Goal: Task Accomplishment & Management: Manage account settings

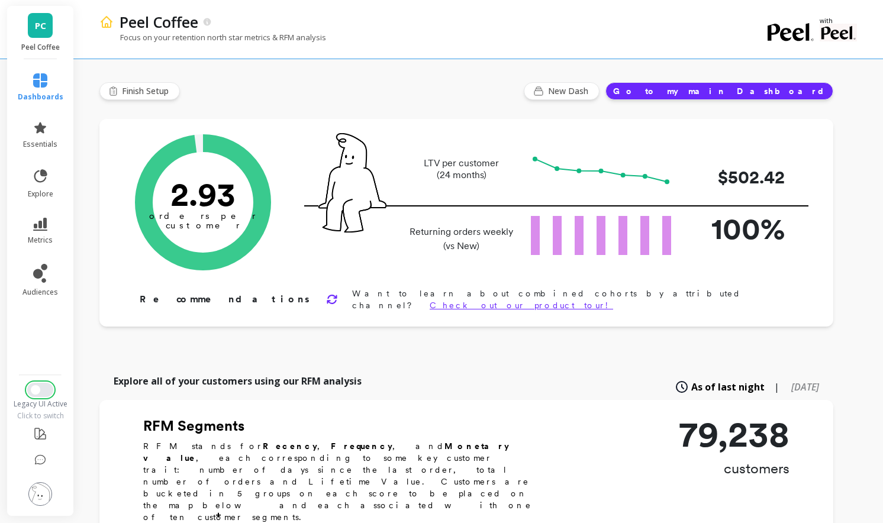
click at [41, 392] on button "Switch to New UI" at bounding box center [40, 390] width 26 height 14
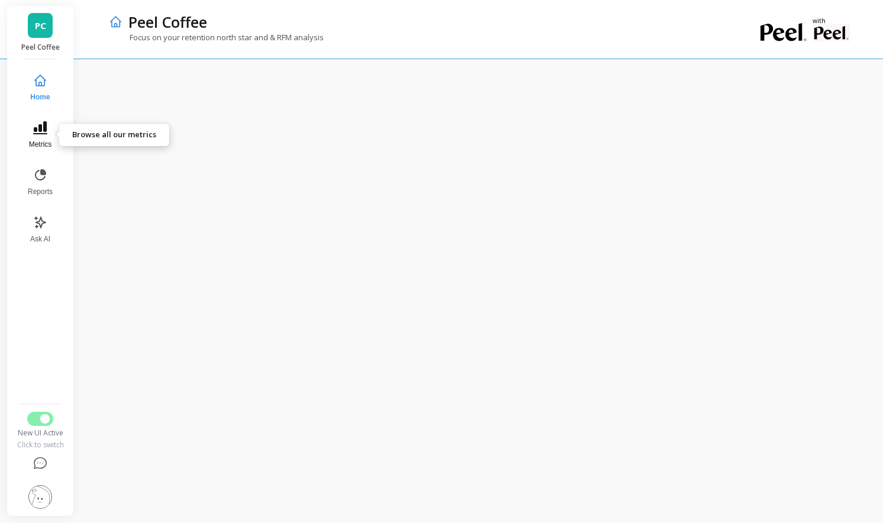
click at [43, 127] on icon at bounding box center [40, 127] width 14 height 13
click at [39, 491] on img at bounding box center [40, 497] width 24 height 24
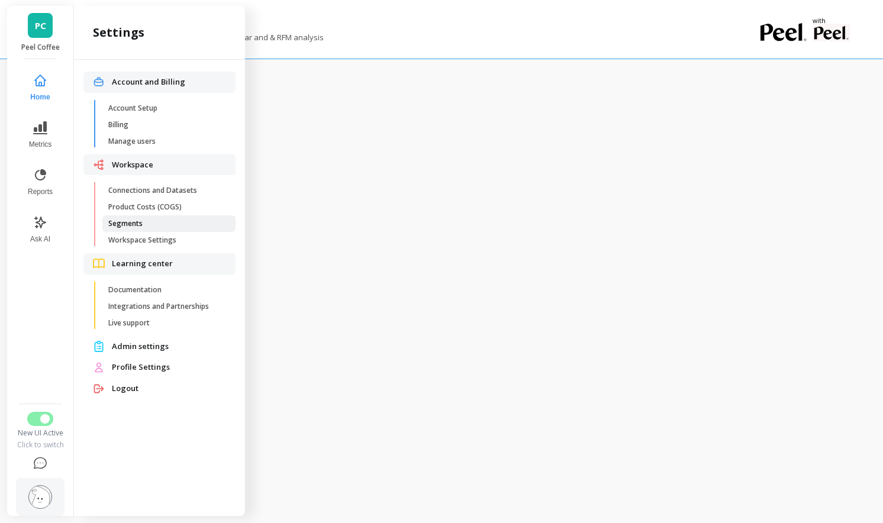
click at [149, 225] on span "Segments" at bounding box center [164, 223] width 113 height 9
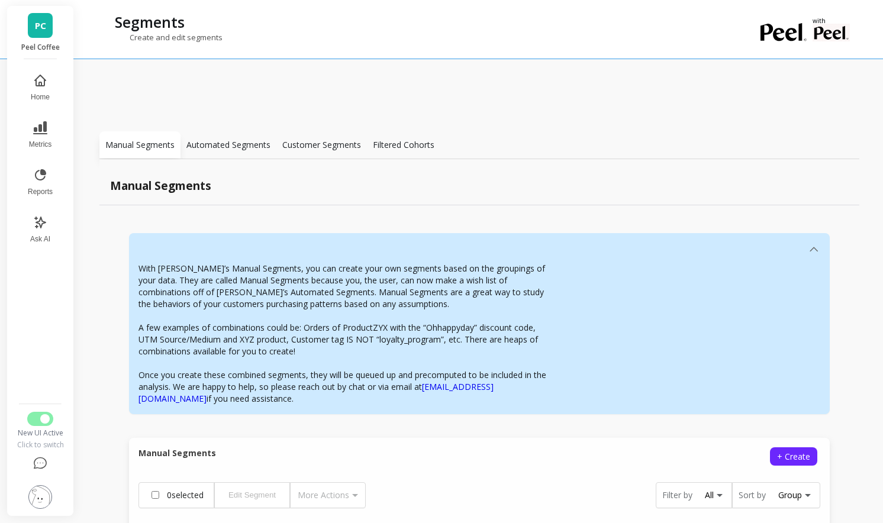
click at [236, 152] on div "Automated Segments" at bounding box center [229, 144] width 96 height 27
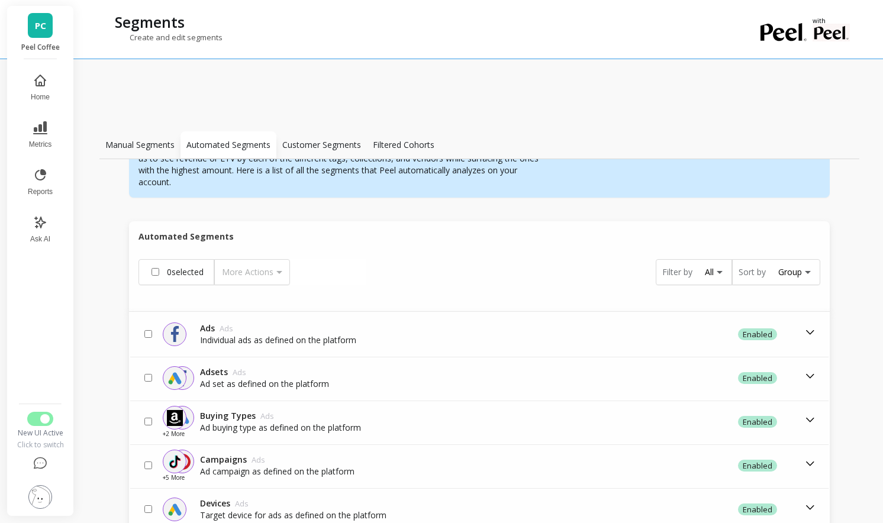
scroll to position [194, 0]
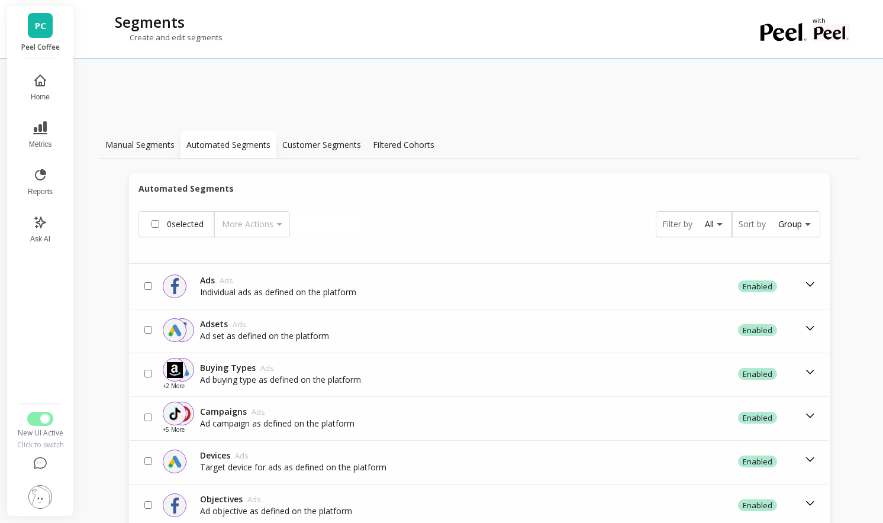
click at [300, 160] on div "Automated Segments are the properties found in all of our data sources integrat…" at bounding box center [479, 395] width 760 height 767
click at [302, 146] on p "Customer Segments" at bounding box center [321, 145] width 79 height 12
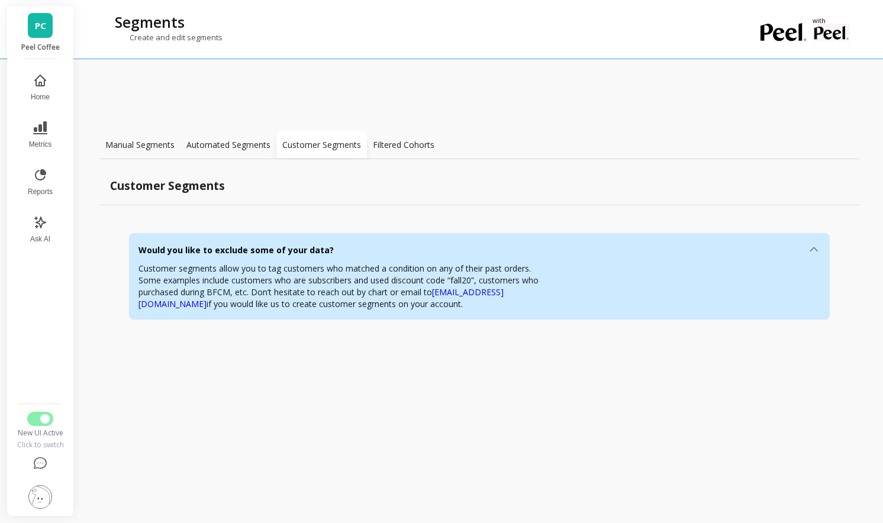
click at [103, 139] on div "Manual Segments" at bounding box center [139, 144] width 81 height 27
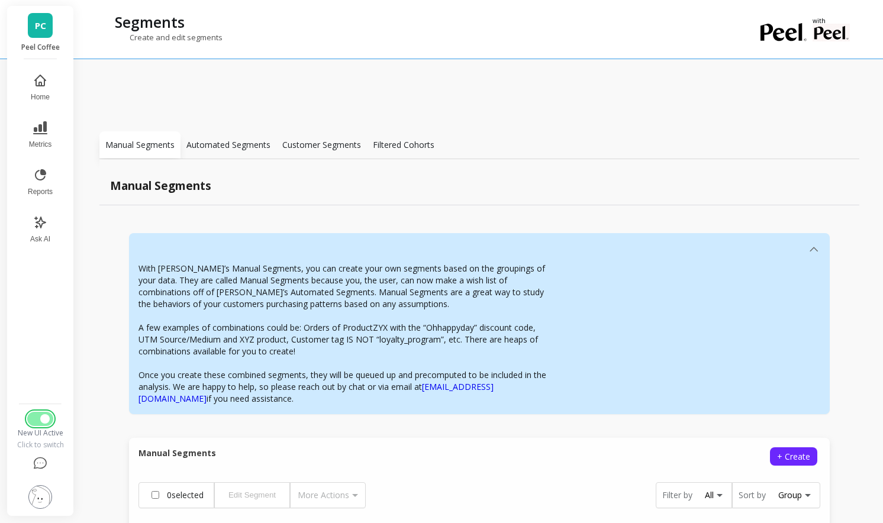
click at [36, 414] on button "Switch to Legacy UI" at bounding box center [40, 419] width 26 height 14
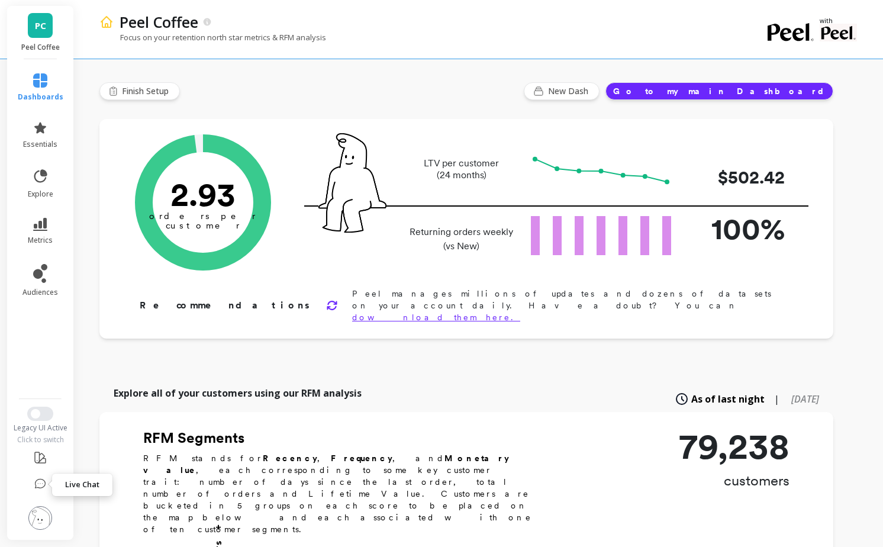
click at [39, 515] on img at bounding box center [40, 518] width 24 height 24
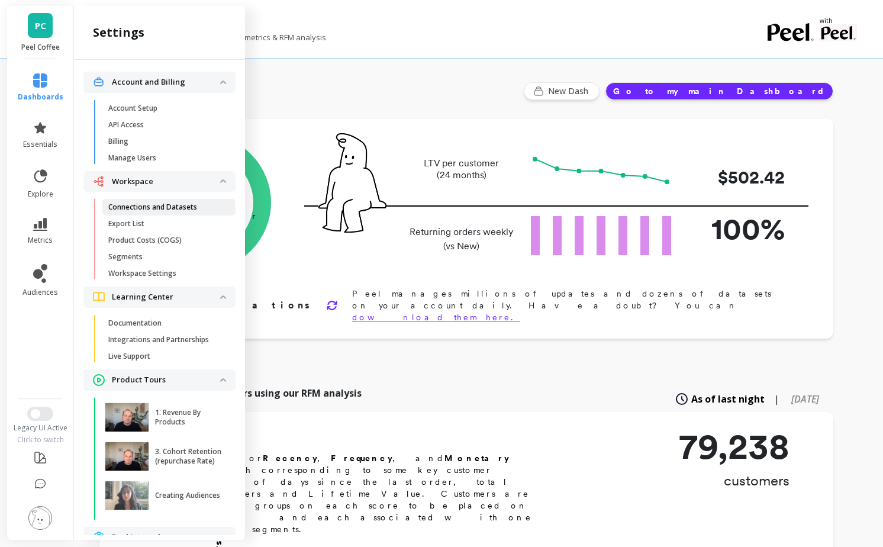
click at [163, 207] on p "Connections and Datasets" at bounding box center [152, 206] width 89 height 9
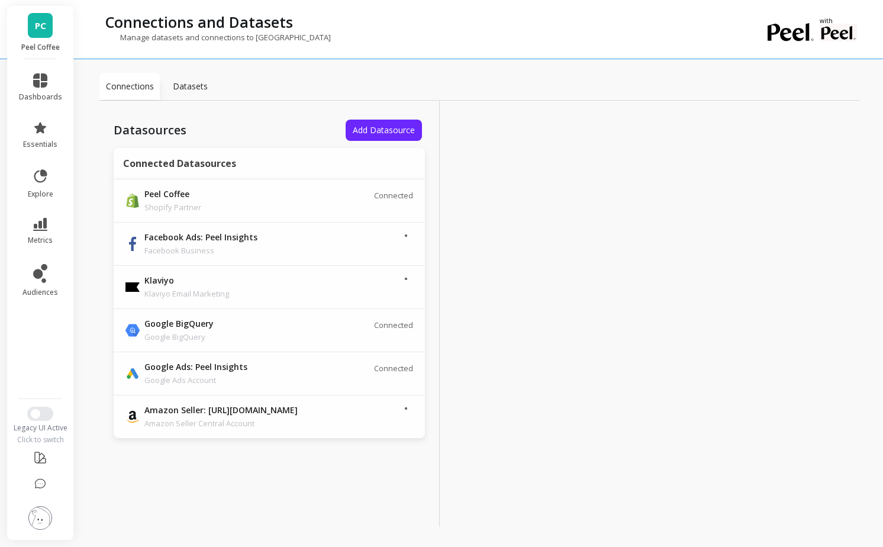
click at [183, 82] on p "Datasets" at bounding box center [190, 87] width 35 height 12
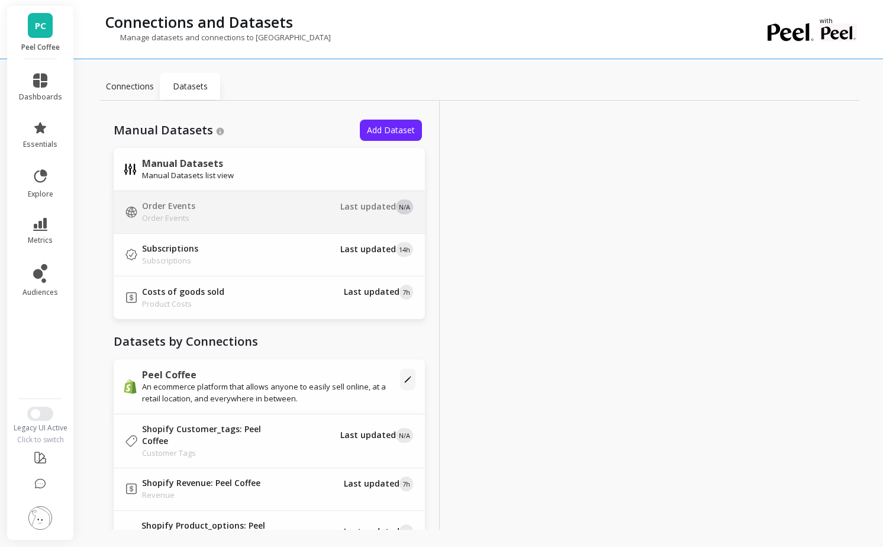
click at [255, 230] on td "Order Events Order Events" at bounding box center [207, 212] width 187 height 43
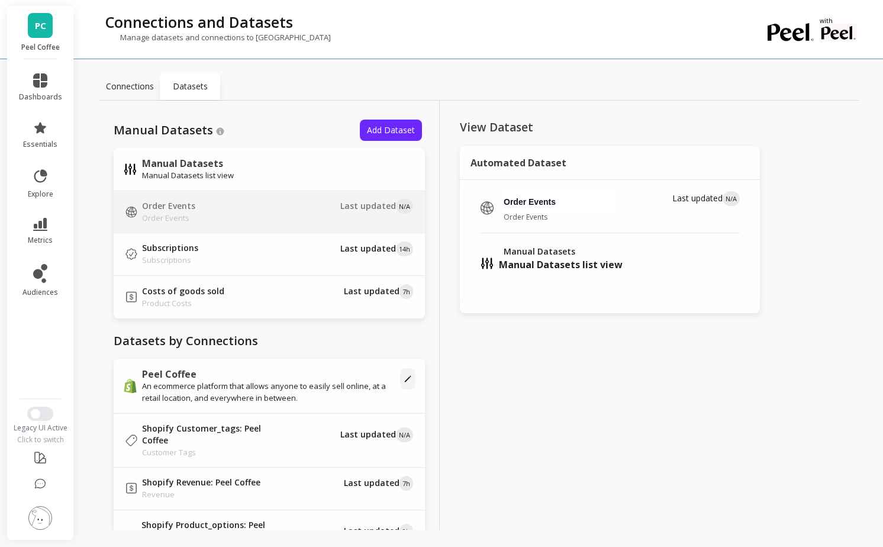
click at [49, 507] on button at bounding box center [40, 518] width 24 height 25
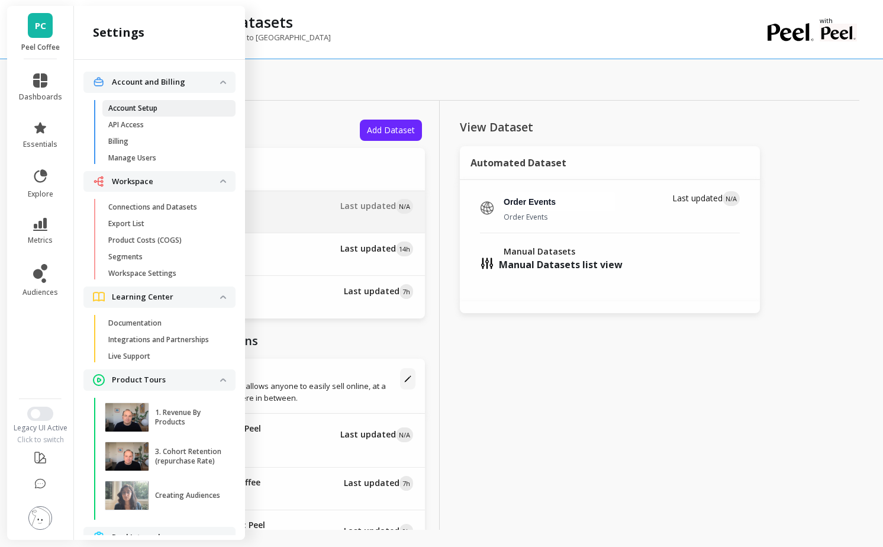
click at [177, 108] on span "Account Setup" at bounding box center [164, 108] width 113 height 9
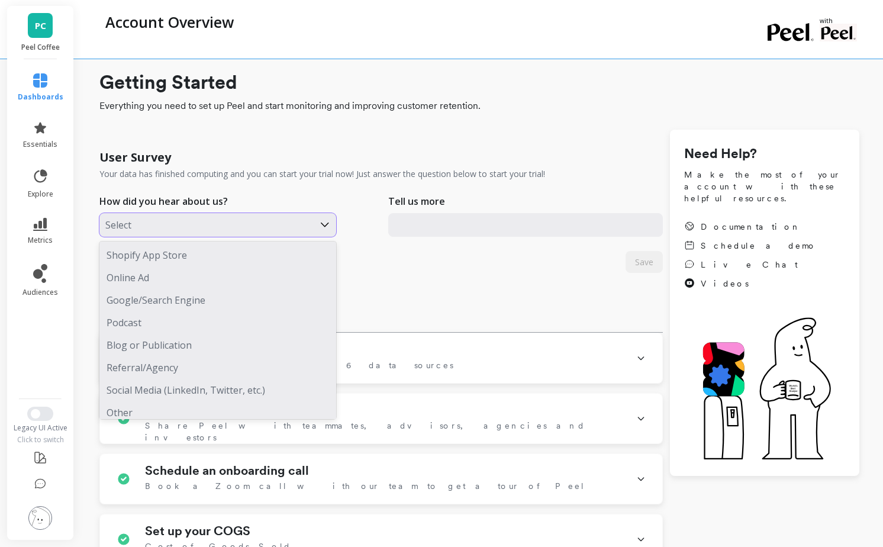
click at [232, 226] on div at bounding box center [206, 224] width 202 height 15
click at [213, 275] on div "Online Ad" at bounding box center [217, 277] width 237 height 22
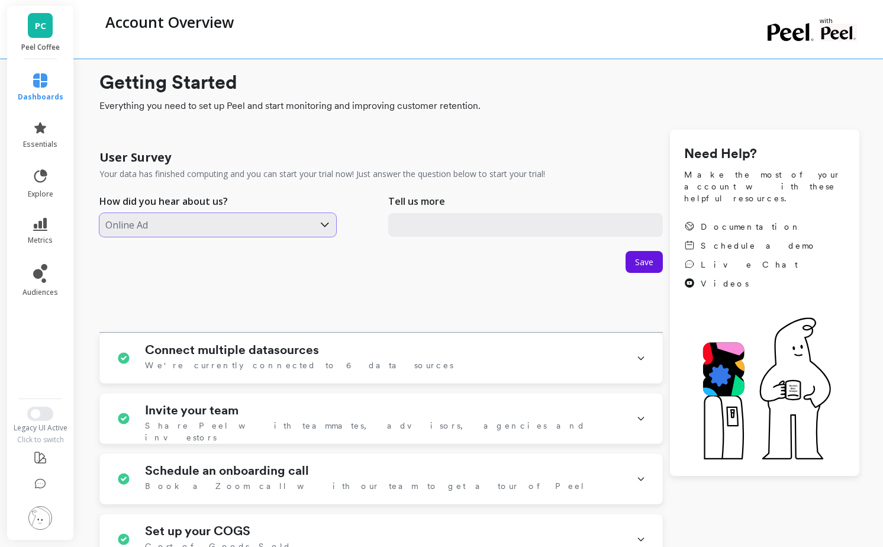
click at [220, 224] on div at bounding box center [206, 224] width 202 height 15
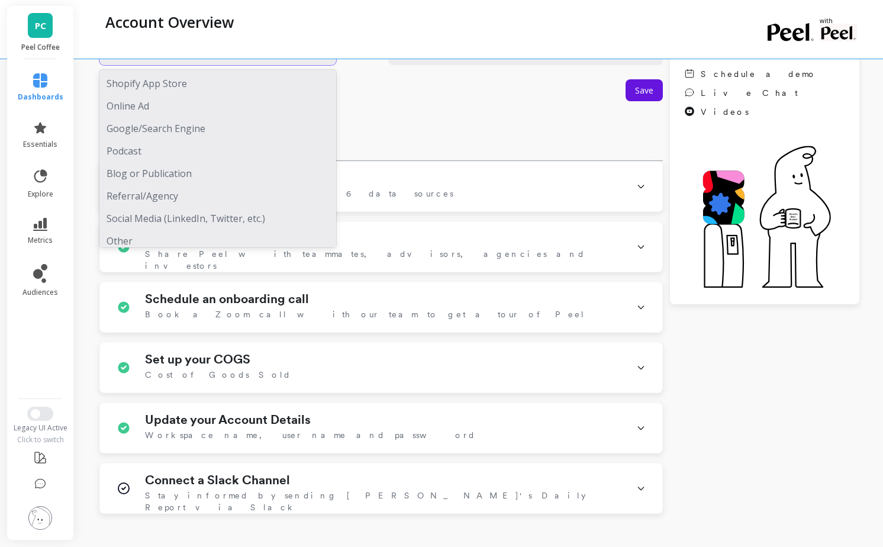
scroll to position [266, 0]
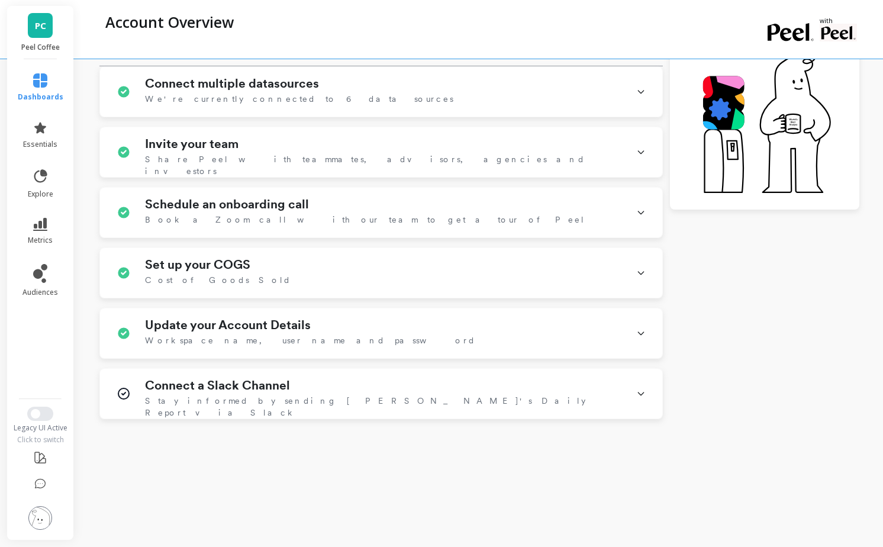
click at [38, 515] on img at bounding box center [40, 518] width 24 height 24
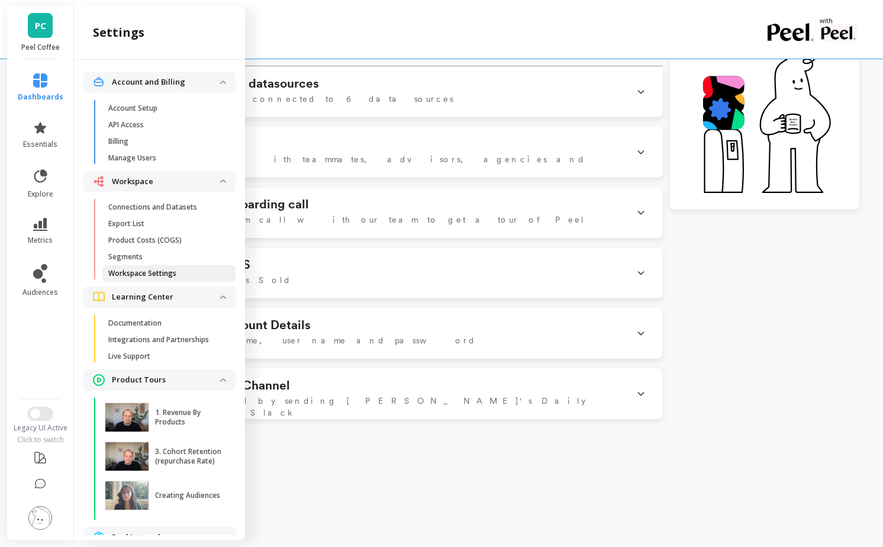
click at [155, 269] on p "Workspace Settings" at bounding box center [142, 273] width 68 height 9
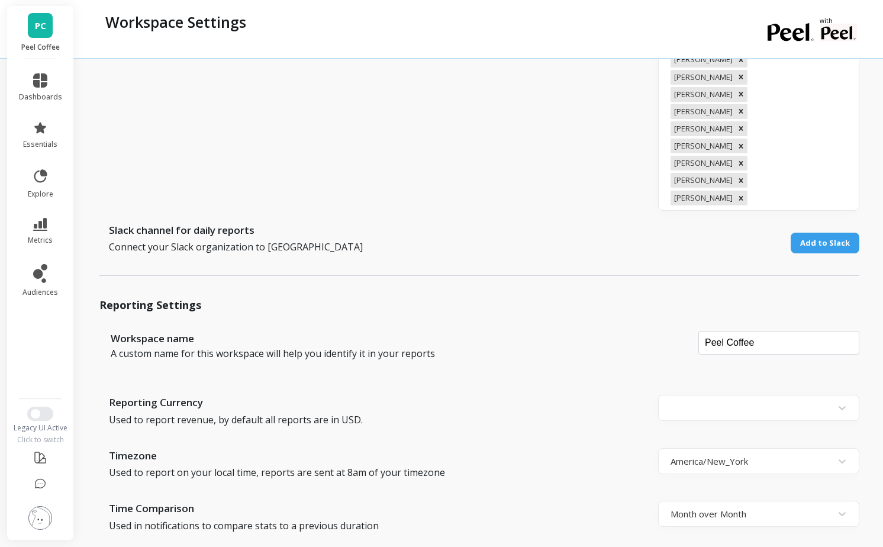
scroll to position [553, 0]
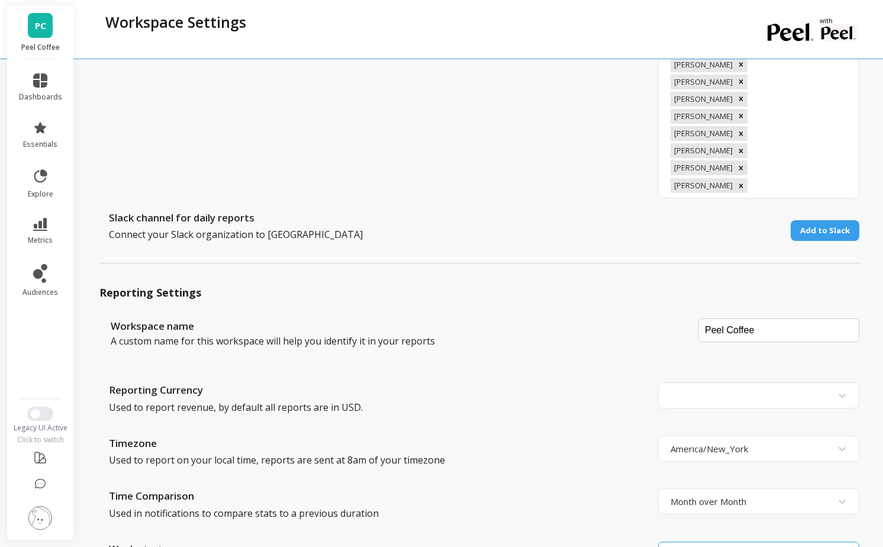
click at [736, 546] on div at bounding box center [748, 555] width 155 height 16
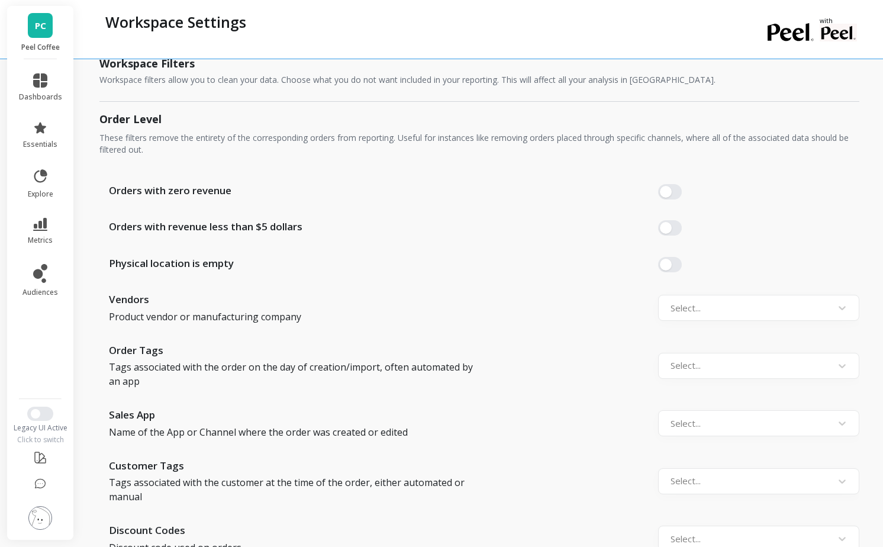
scroll to position [1389, 0]
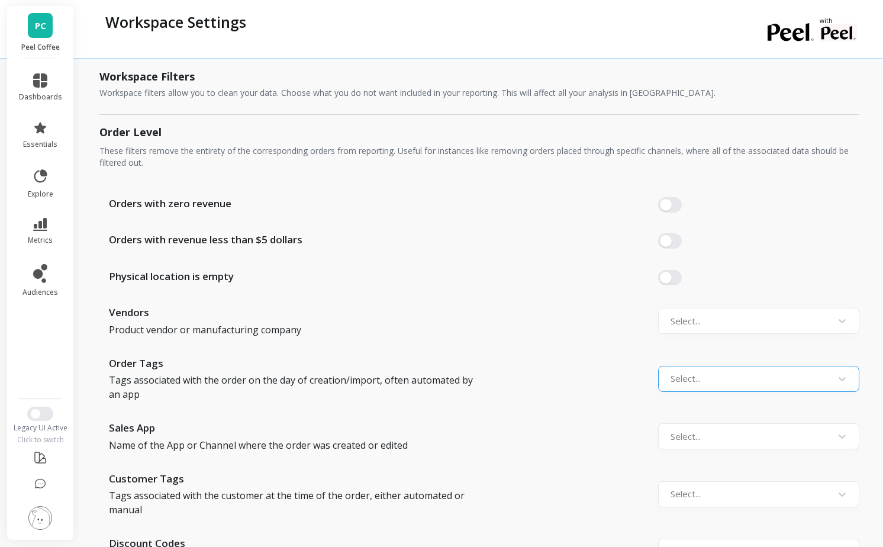
click at [701, 371] on div at bounding box center [748, 379] width 155 height 16
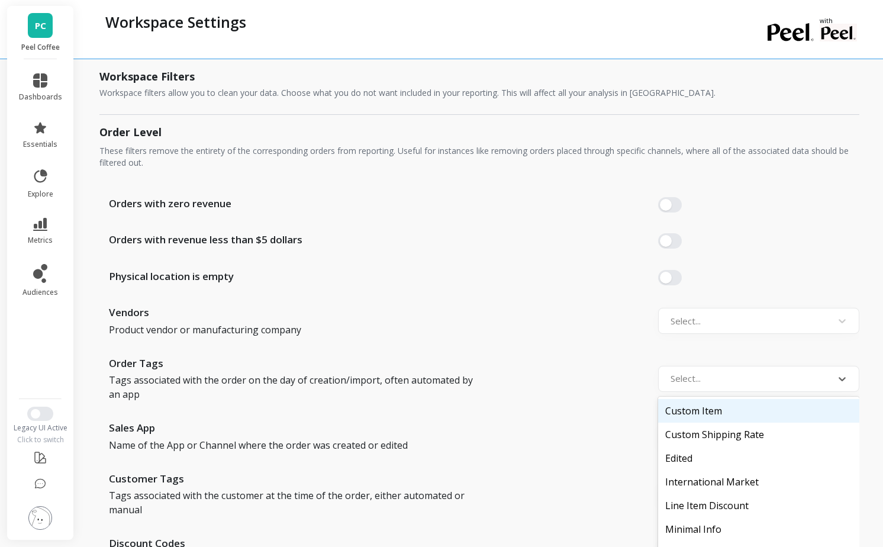
scroll to position [40, 0]
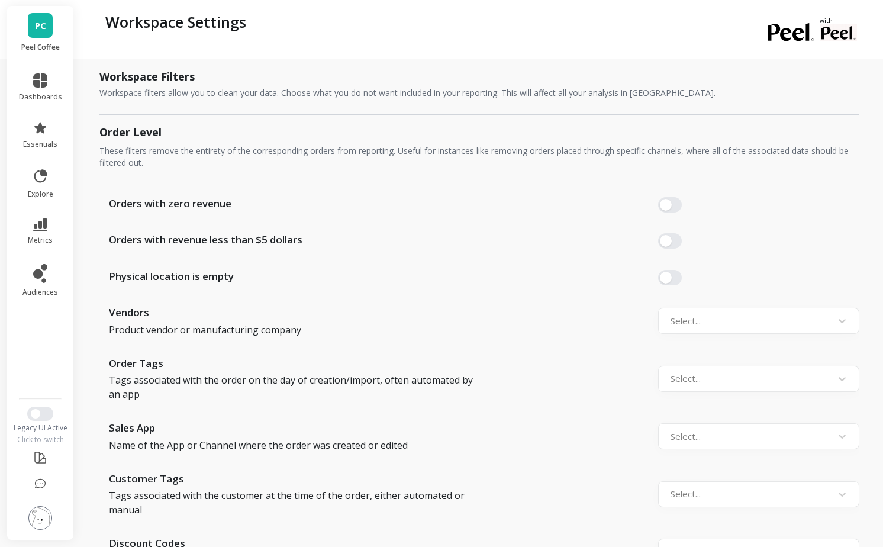
click at [600, 214] on div "Orders with zero revenue Orders with revenue less than $5 dollars Physical loca…" at bounding box center [479, 382] width 760 height 410
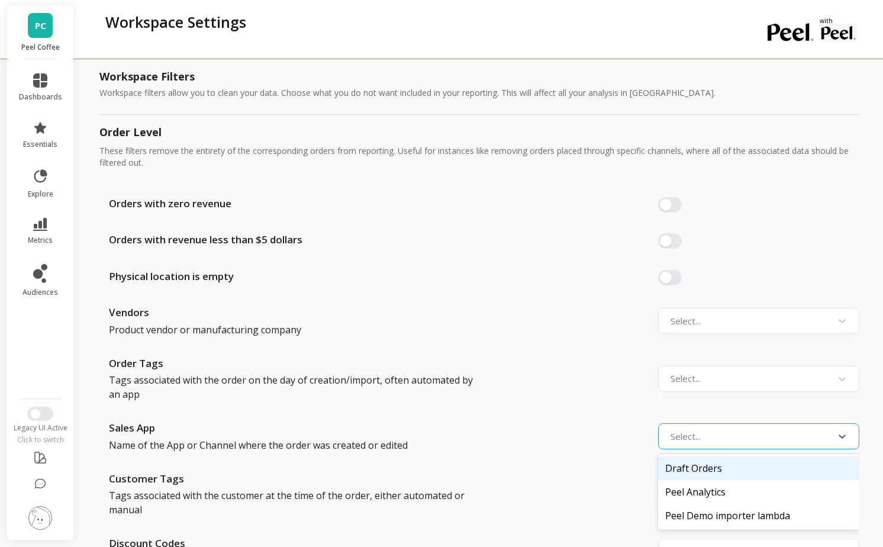
click at [713, 429] on div at bounding box center [748, 437] width 155 height 16
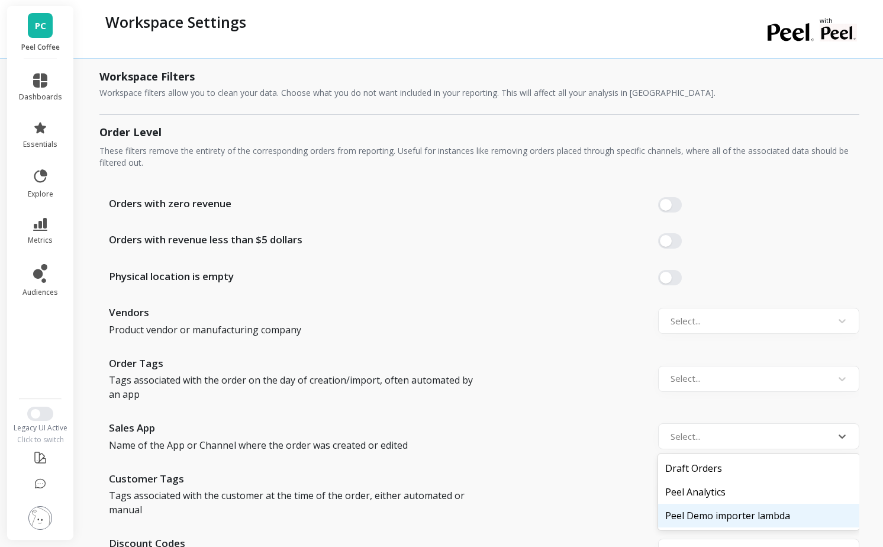
click at [597, 286] on div "Orders with zero revenue Orders with revenue less than $5 dollars Physical loca…" at bounding box center [479, 382] width 760 height 410
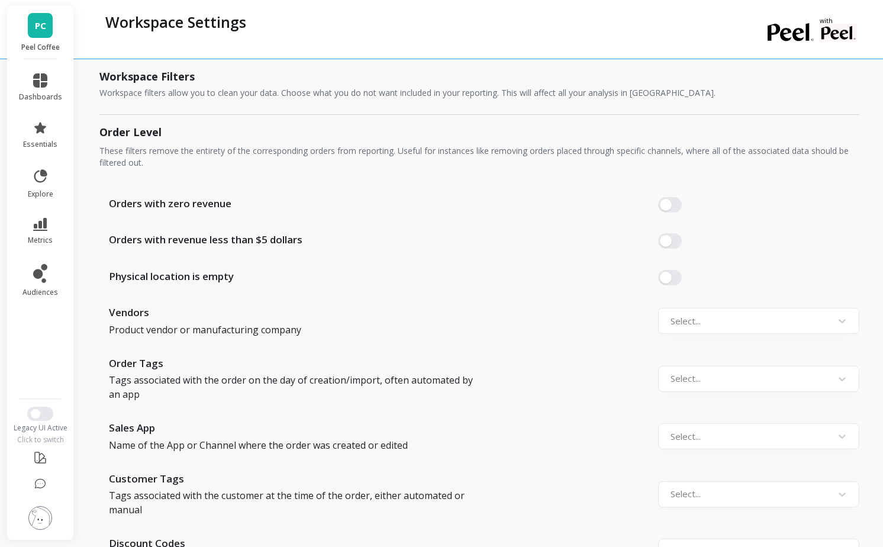
click at [609, 288] on div "Orders with zero revenue Orders with revenue less than $5 dollars Physical loca…" at bounding box center [479, 382] width 760 height 410
click at [679, 544] on div at bounding box center [748, 552] width 155 height 16
click at [685, 280] on div "Orders with zero revenue Orders with revenue less than $5 dollars Physical loca…" at bounding box center [479, 382] width 760 height 410
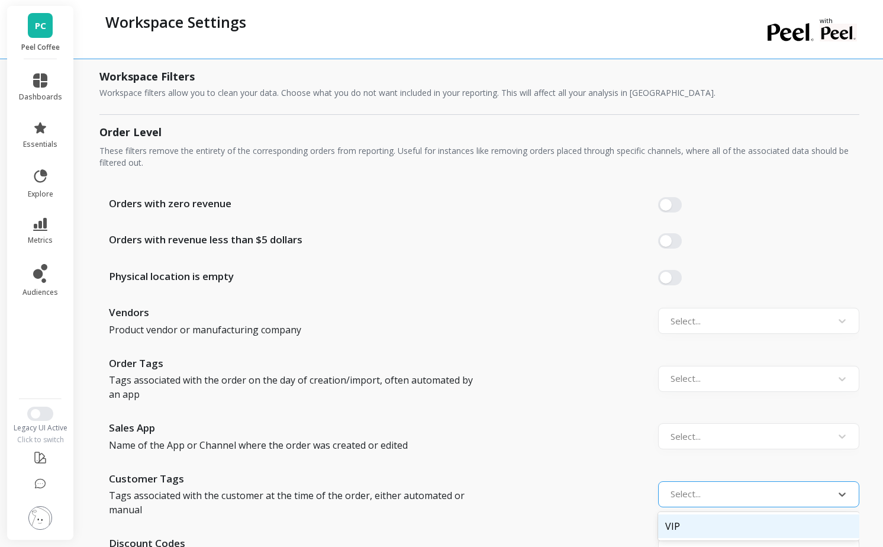
click at [688, 484] on div "Select..." at bounding box center [748, 494] width 167 height 21
click at [588, 471] on div "Customer Tags Tags associated with the customer at the time of the order, eithe…" at bounding box center [479, 494] width 760 height 46
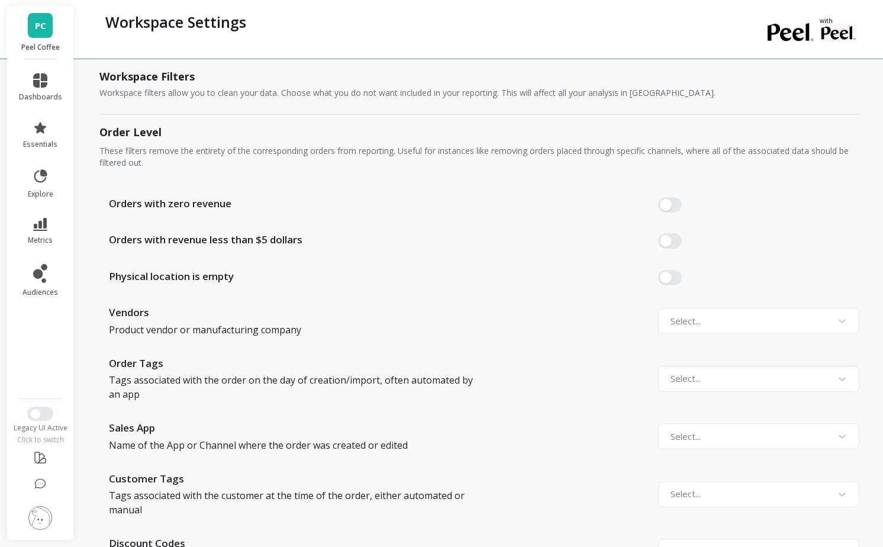
click at [43, 519] on img at bounding box center [40, 518] width 24 height 24
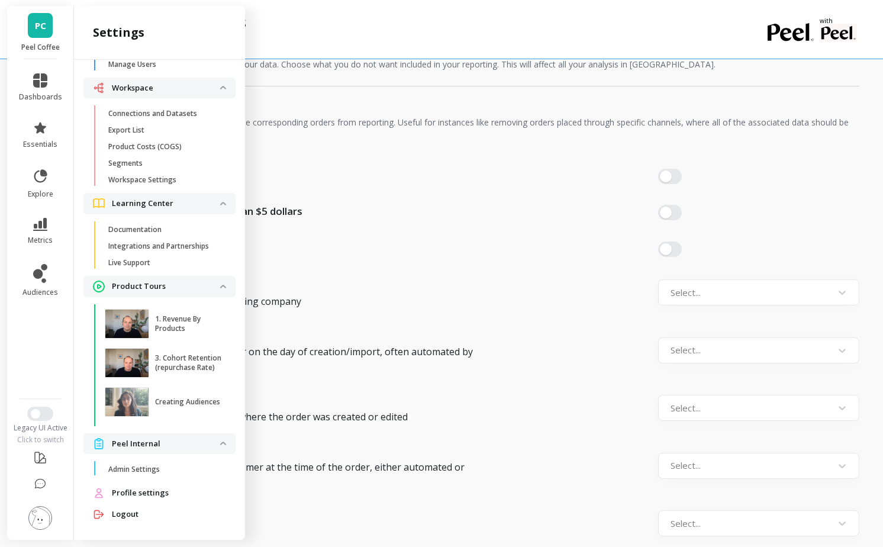
scroll to position [95, 0]
click at [152, 465] on p "Admin Settings" at bounding box center [133, 467] width 51 height 9
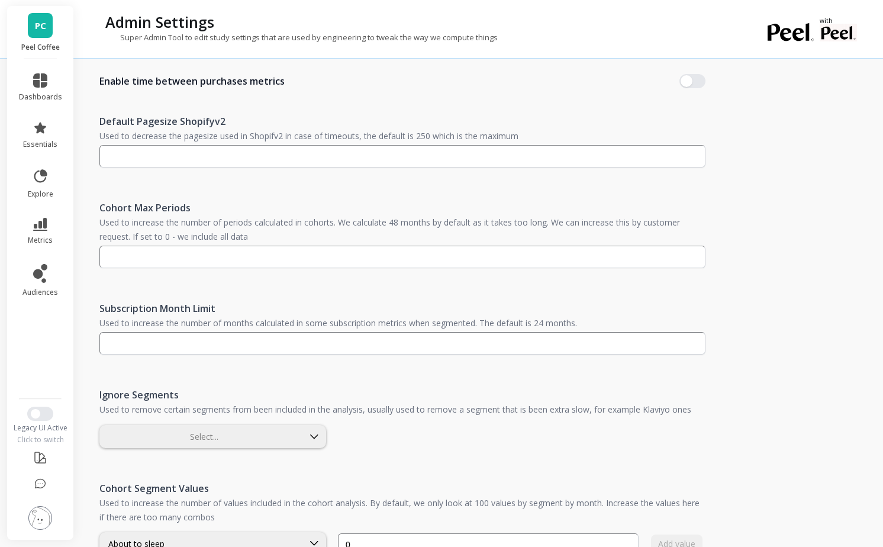
scroll to position [407, 0]
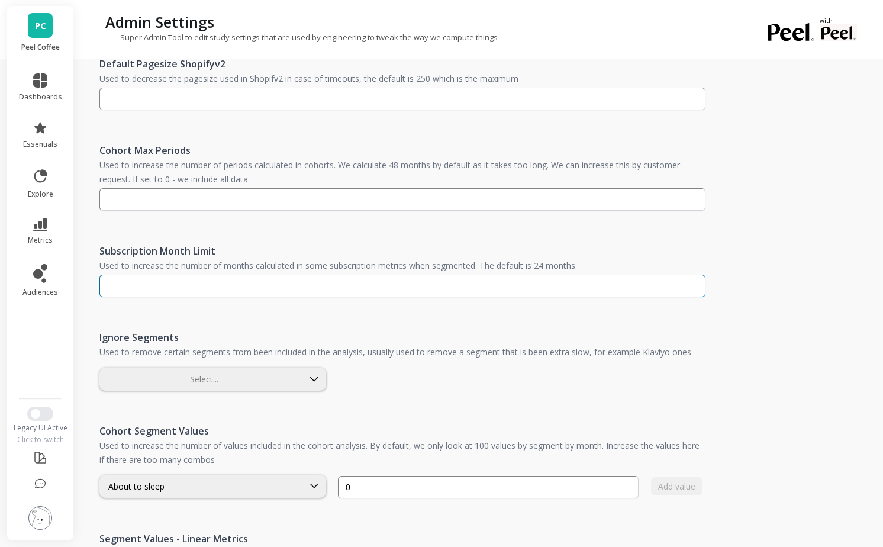
click at [306, 280] on input "number" at bounding box center [402, 286] width 606 height 22
click at [256, 387] on div "Select..." at bounding box center [212, 379] width 227 height 23
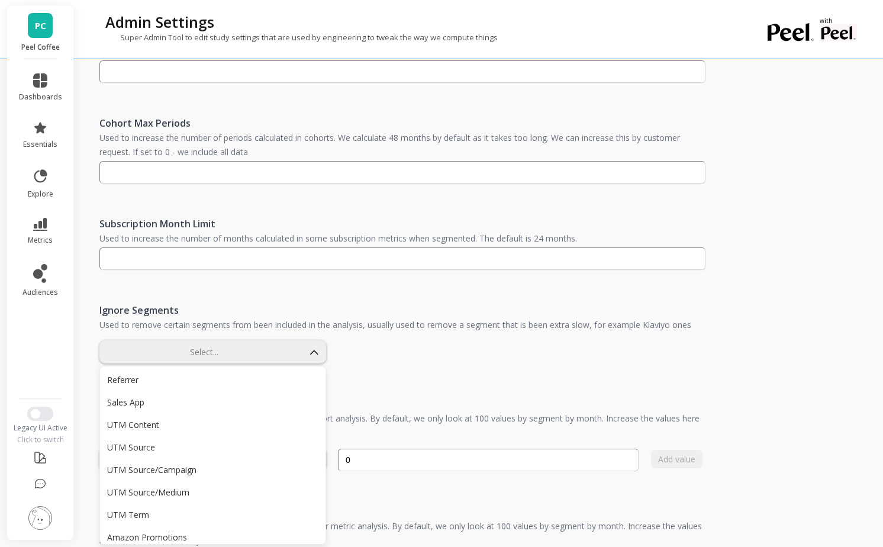
scroll to position [1763, 0]
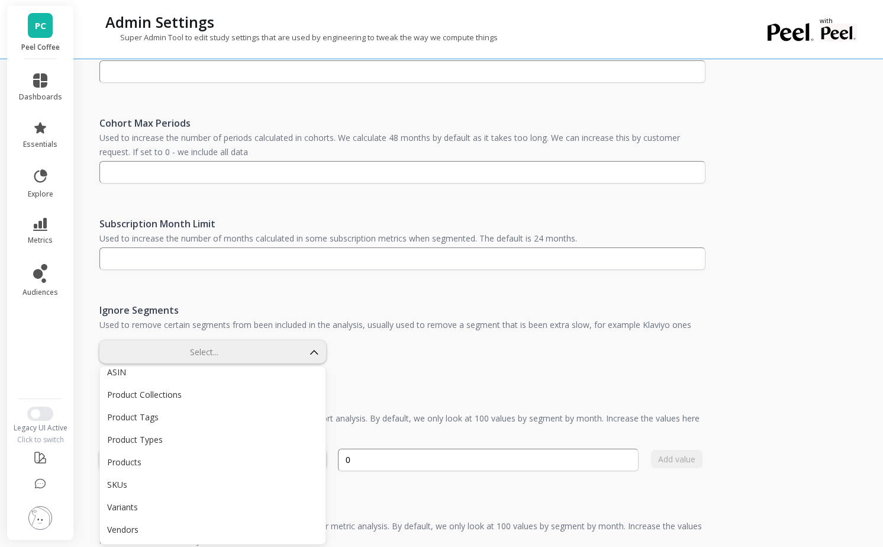
click at [452, 320] on span "Used to remove certain segments from been included in the analysis, usually use…" at bounding box center [395, 324] width 592 height 11
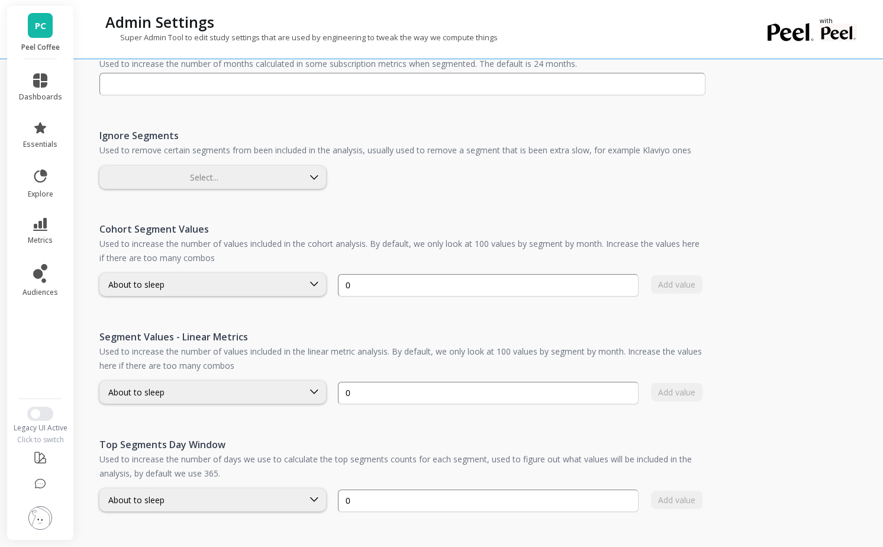
scroll to position [628, 0]
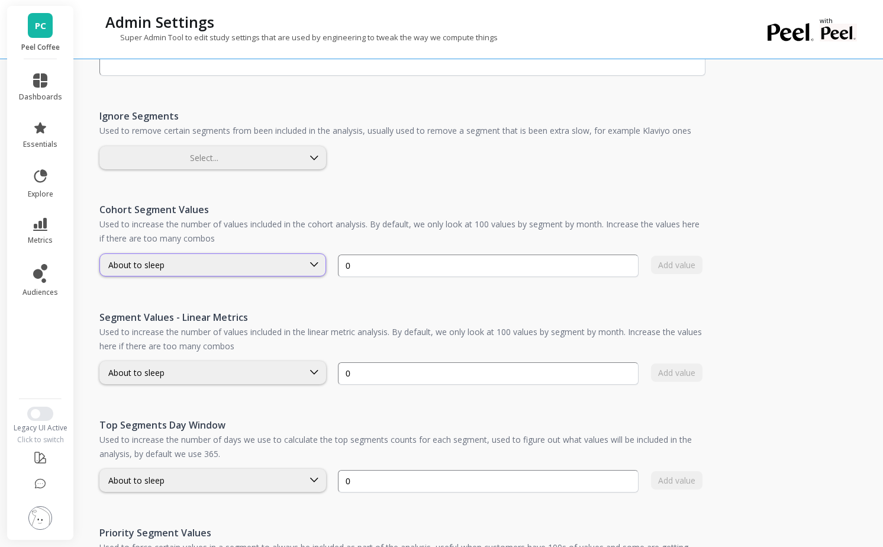
click at [286, 267] on div "About to sleep" at bounding box center [201, 264] width 186 height 11
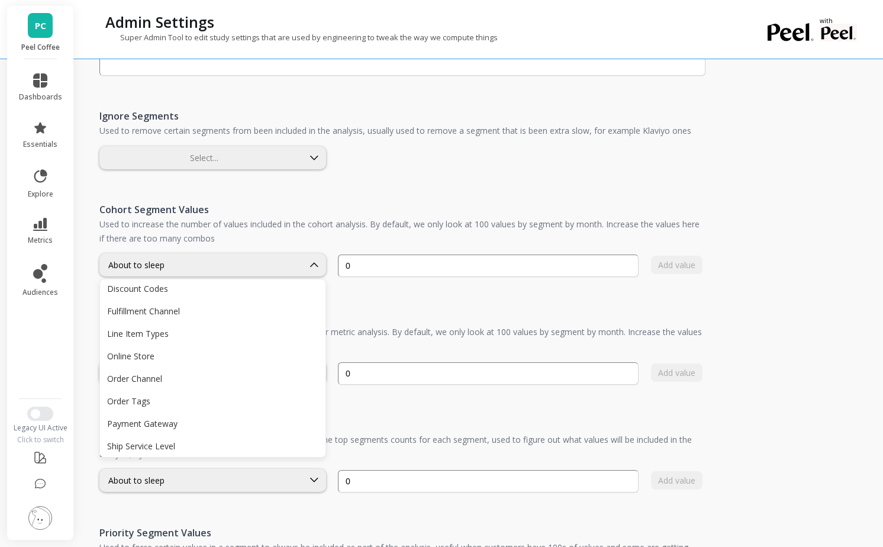
scroll to position [1763, 0]
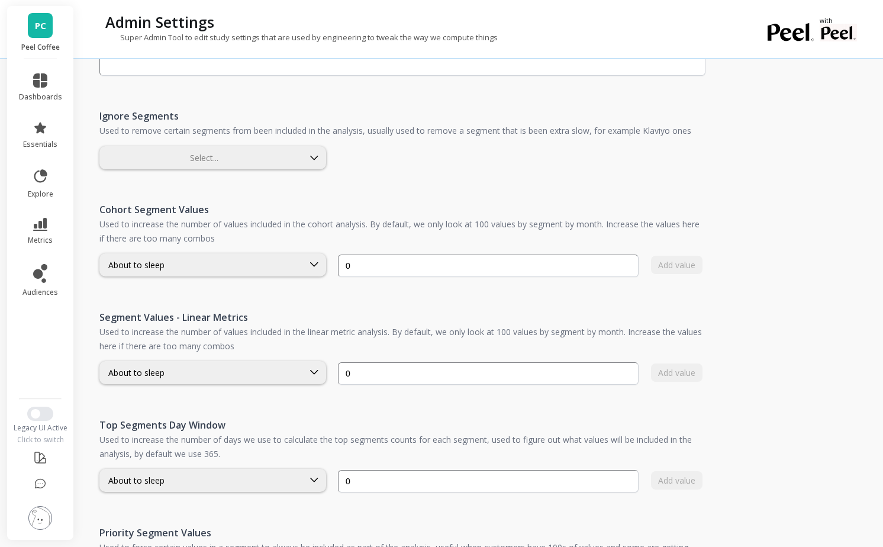
click at [321, 180] on div "Ignore Segments Used to remove certain segments from been included in the analy…" at bounding box center [402, 139] width 606 height 94
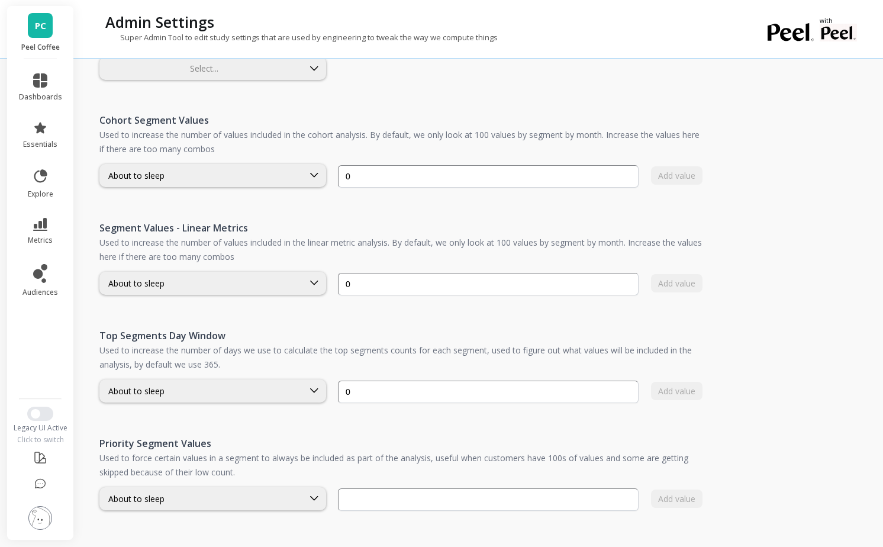
scroll to position [924, 0]
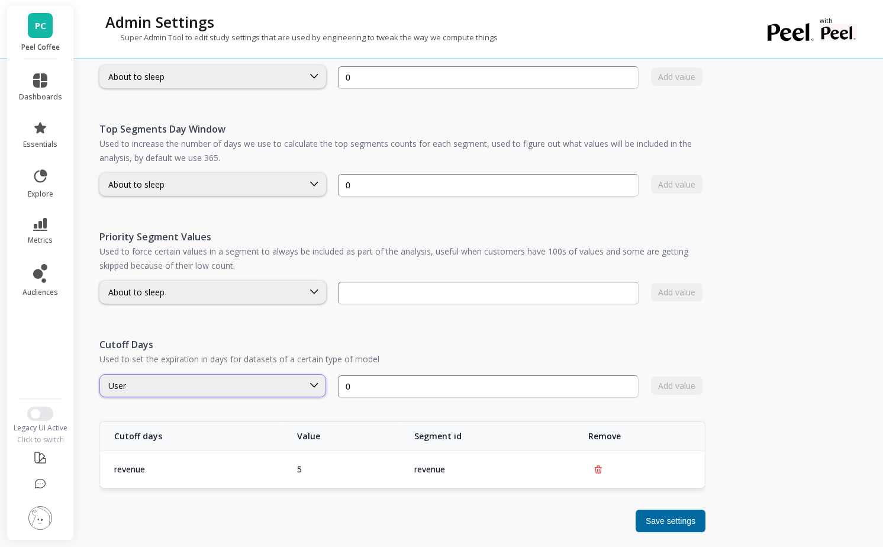
click at [291, 380] on div "User" at bounding box center [201, 385] width 186 height 11
click at [274, 320] on div "Priority Segment Values Used to force certain values in a segment to always be …" at bounding box center [402, 267] width 606 height 108
click at [272, 288] on div "About to sleep" at bounding box center [201, 291] width 186 height 11
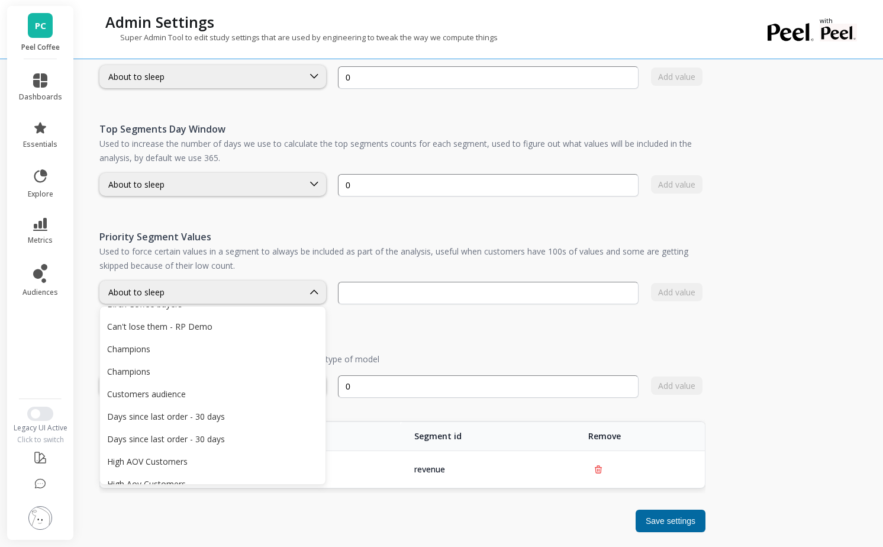
scroll to position [0, 0]
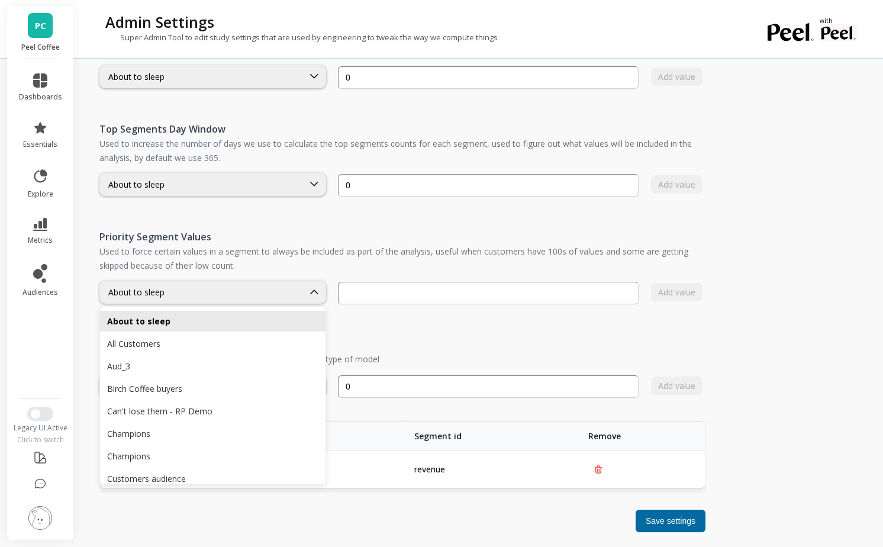
click at [291, 267] on div "Priority Segment Values Used to force certain values in a segment to always be …" at bounding box center [402, 267] width 606 height 108
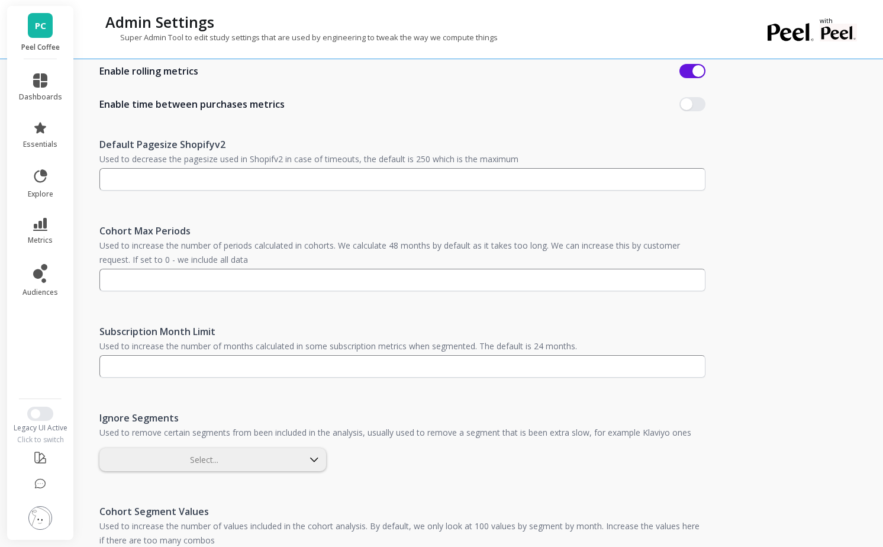
scroll to position [268, 0]
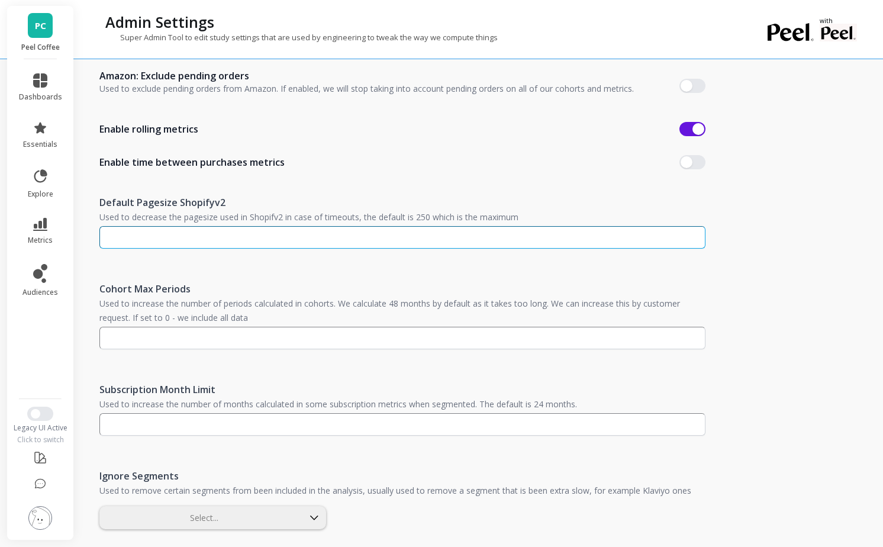
click at [332, 239] on input "number" at bounding box center [402, 237] width 606 height 22
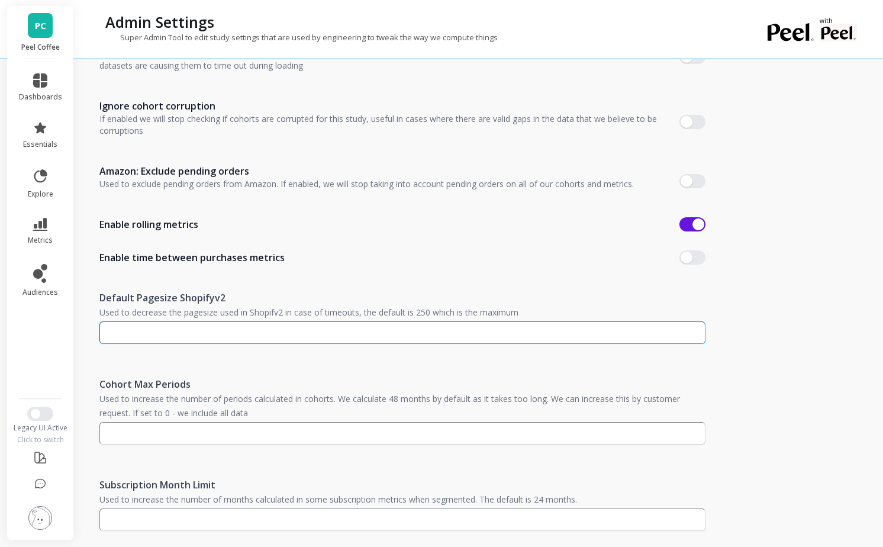
scroll to position [0, 0]
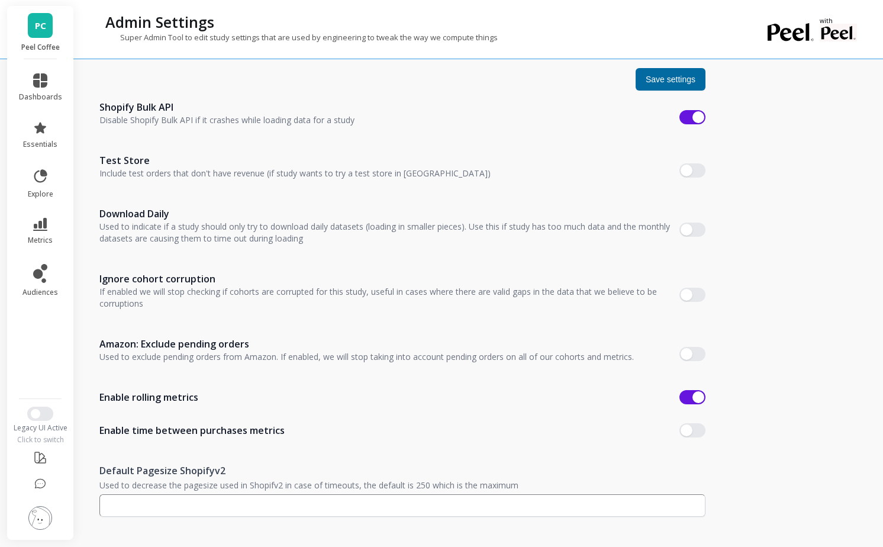
click at [37, 516] on img at bounding box center [40, 518] width 24 height 24
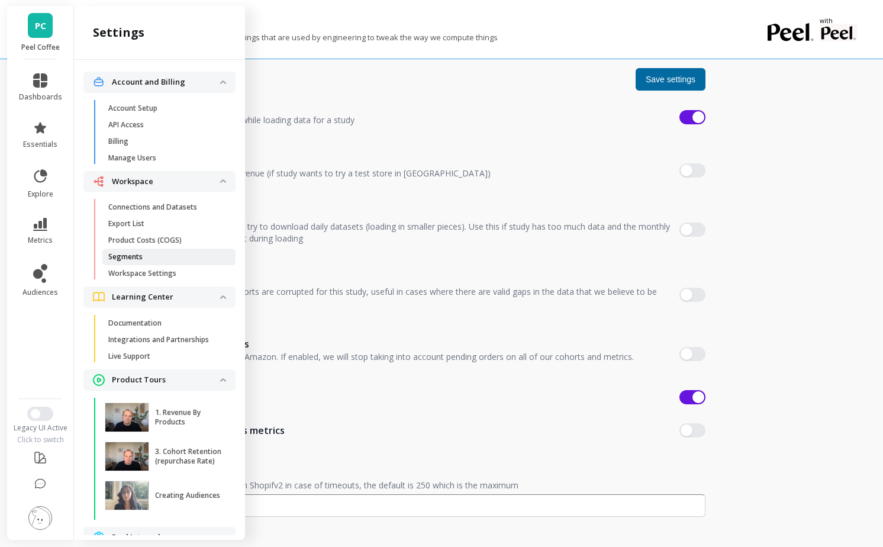
click at [164, 261] on span "Segments" at bounding box center [164, 256] width 113 height 9
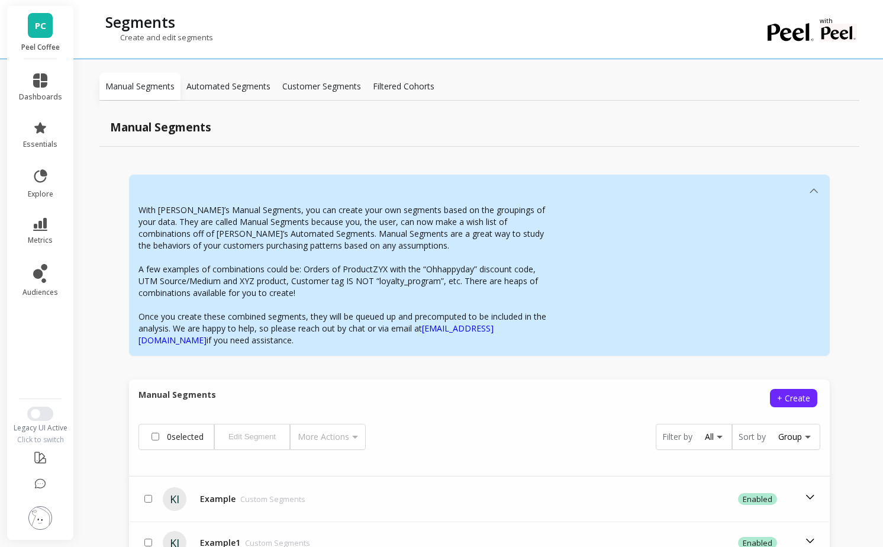
click at [47, 515] on img at bounding box center [40, 518] width 24 height 24
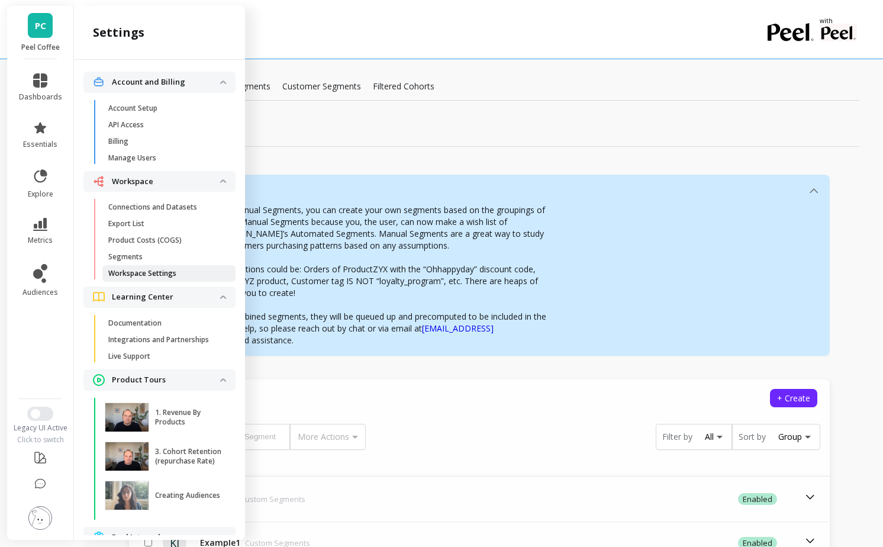
click at [159, 276] on p "Workspace Settings" at bounding box center [142, 273] width 68 height 9
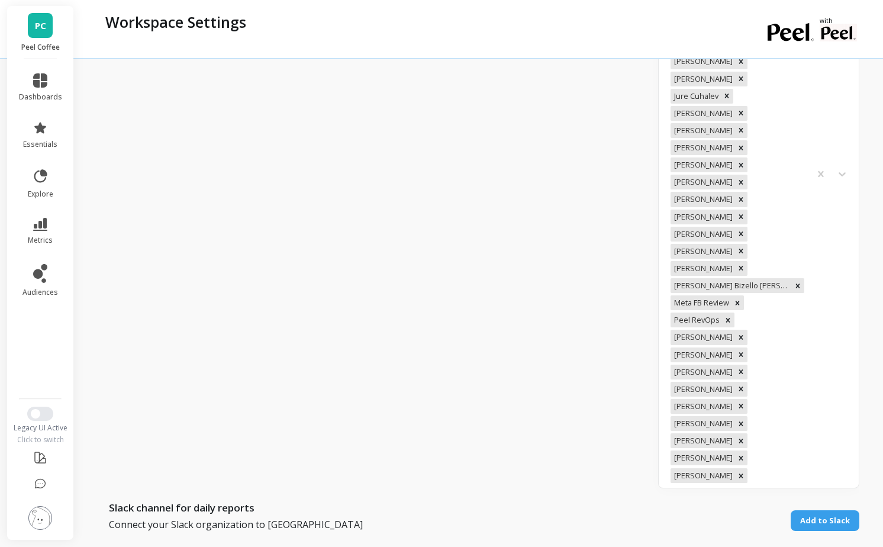
scroll to position [903, 0]
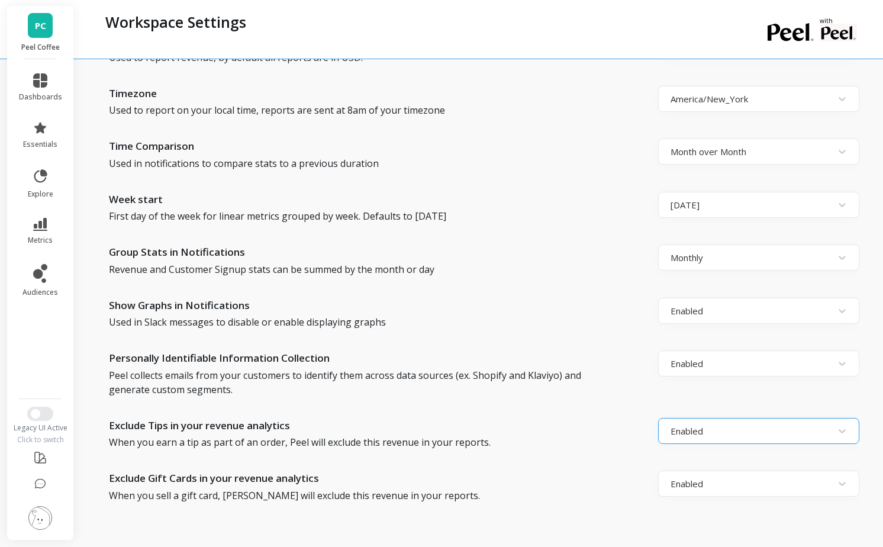
click at [729, 423] on div at bounding box center [748, 431] width 155 height 16
click at [718, 350] on div "Enabled" at bounding box center [758, 378] width 201 height 56
click at [707, 350] on div "Enabled" at bounding box center [758, 378] width 201 height 56
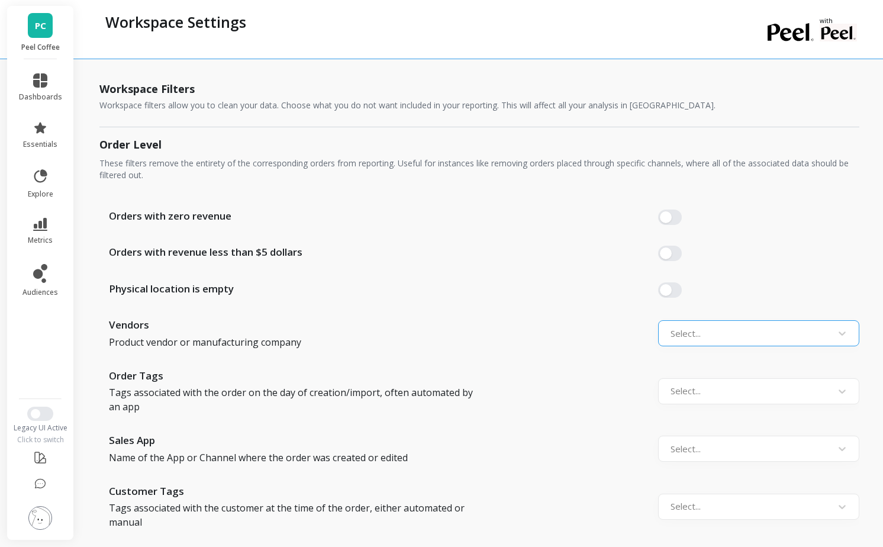
scroll to position [1463, 0]
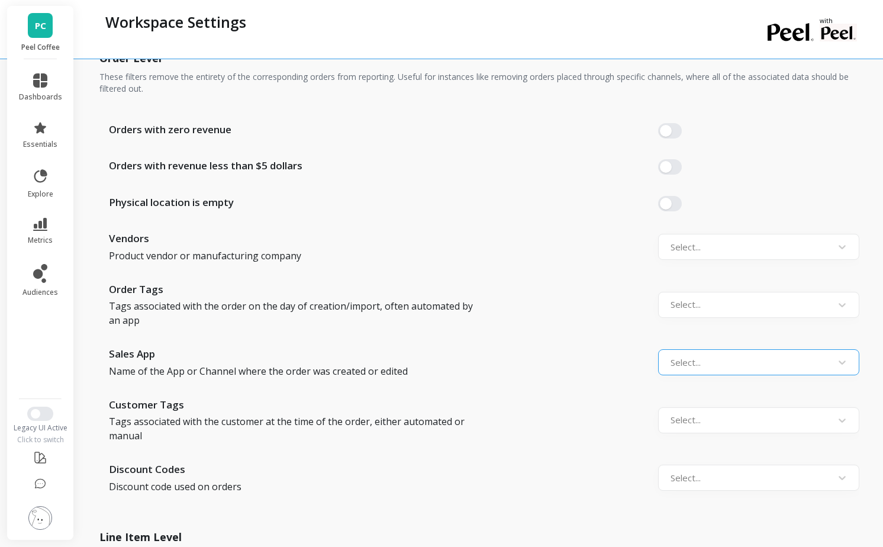
click at [698, 355] on div at bounding box center [748, 363] width 155 height 16
click at [586, 397] on div "Customer Tags Tags associated with the customer at the time of the order, eithe…" at bounding box center [479, 420] width 760 height 46
